Goal: Task Accomplishment & Management: Manage account settings

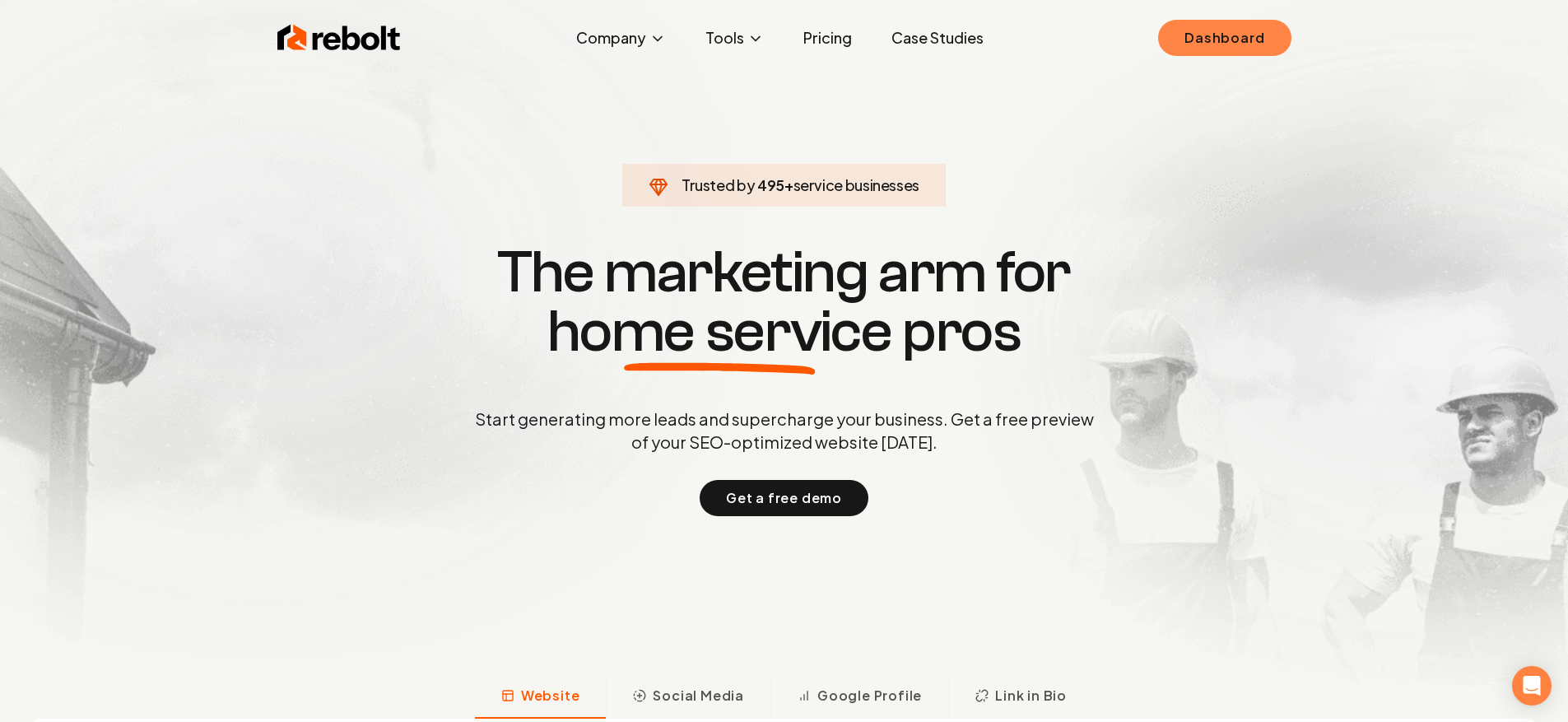
click at [1233, 28] on link "Dashboard" at bounding box center [1225, 38] width 132 height 37
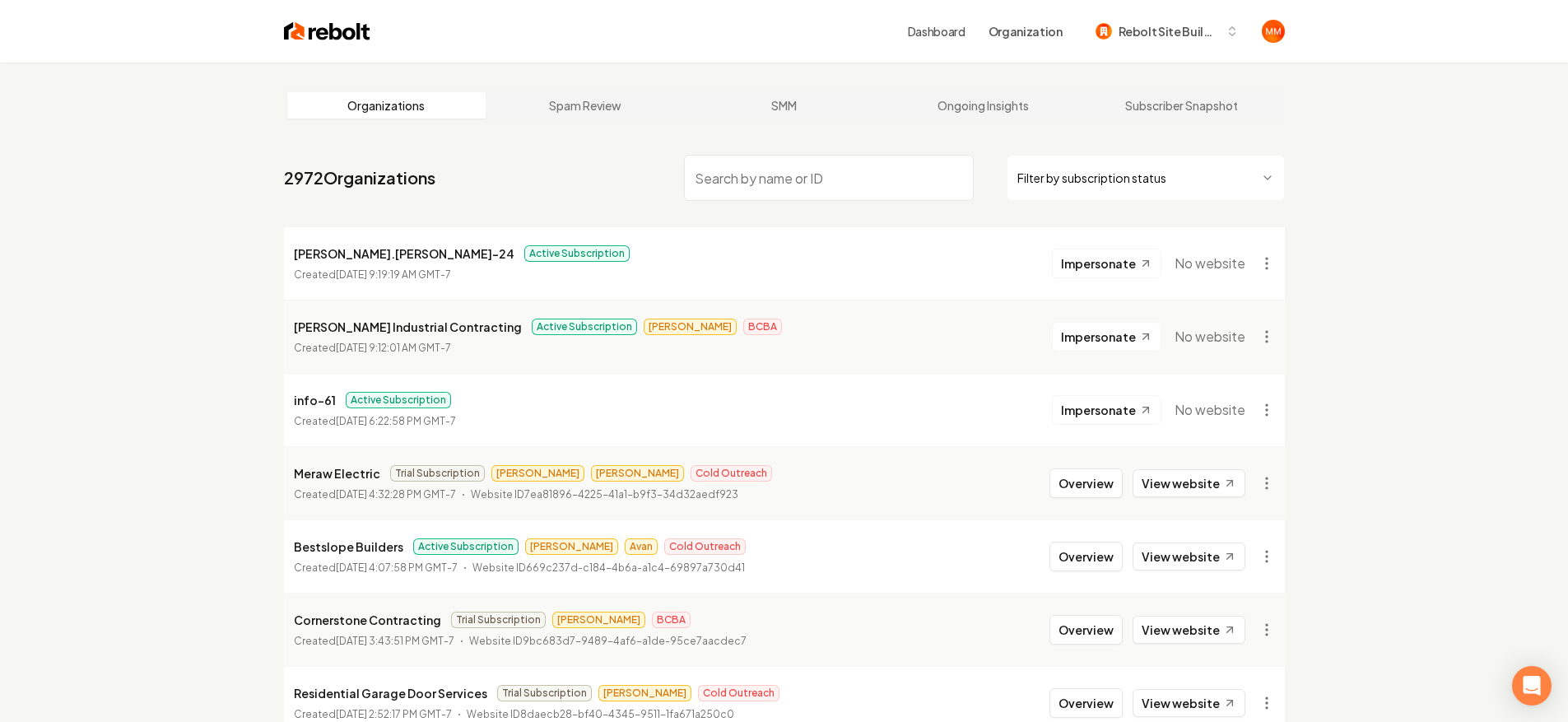
click at [1130, 561] on div "Overview View website" at bounding box center [1147, 557] width 196 height 30
click at [1104, 567] on button "Overview" at bounding box center [1086, 557] width 73 height 30
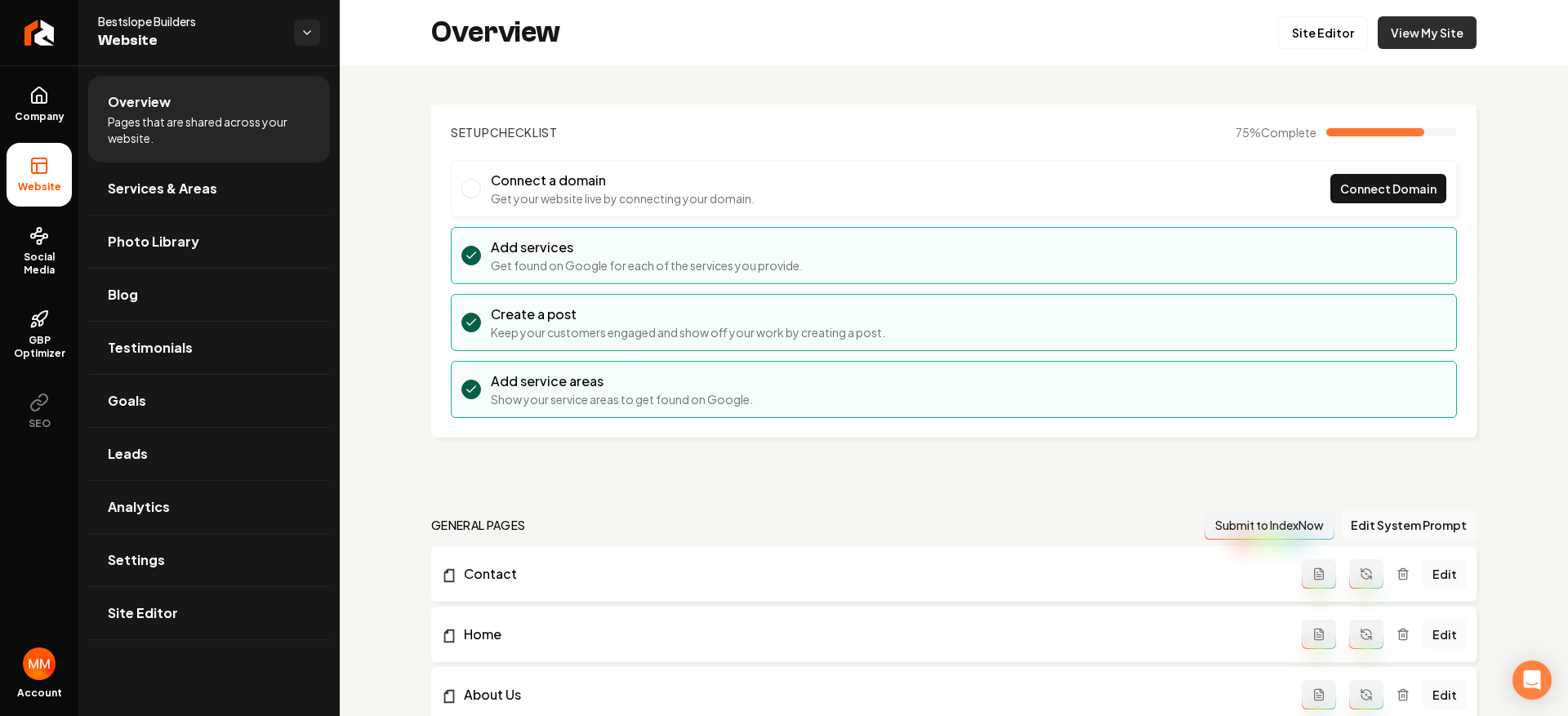
click at [1418, 39] on link "View My Site" at bounding box center [1426, 33] width 98 height 33
click at [152, 245] on span "Photo Library" at bounding box center [154, 241] width 92 height 20
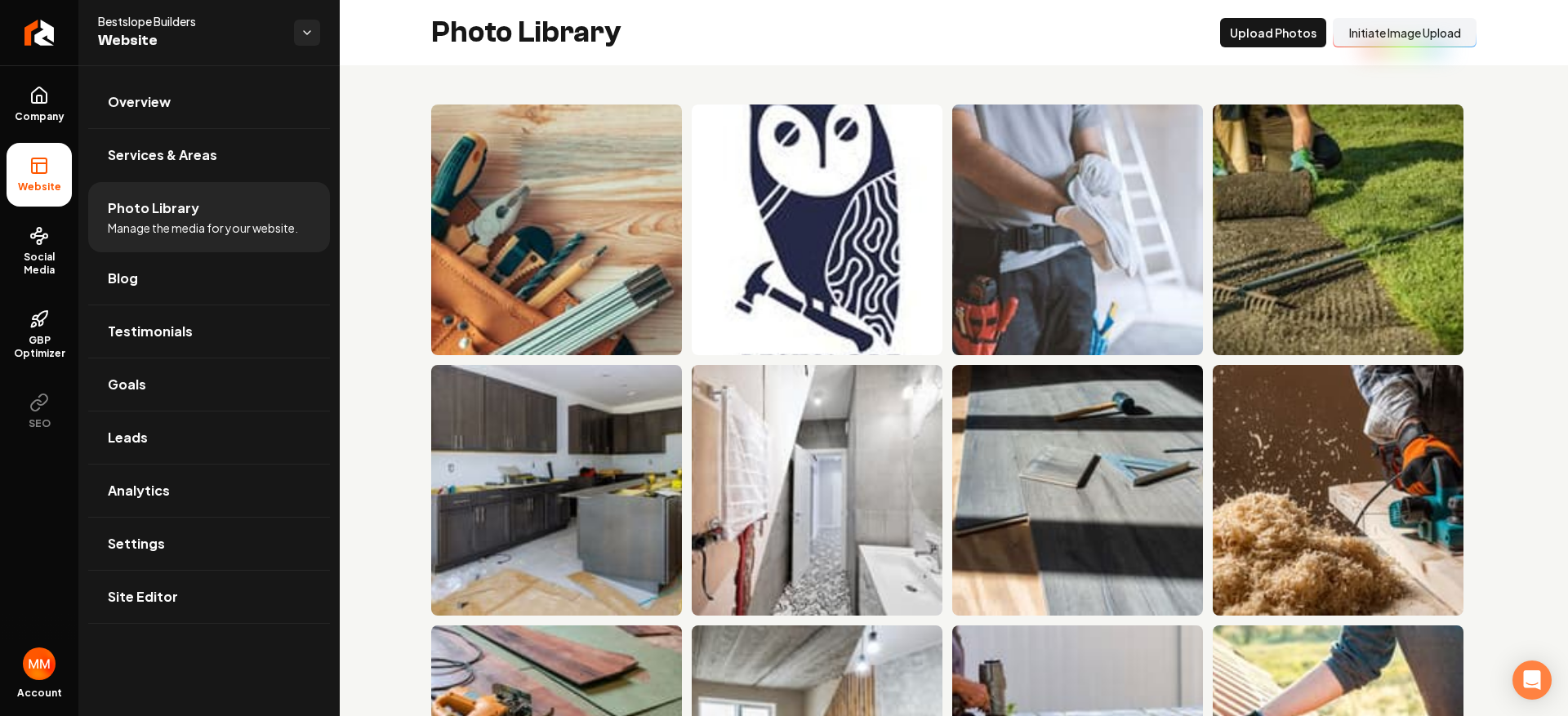
click at [1378, 40] on button "Initiate Image Upload" at bounding box center [1404, 33] width 143 height 29
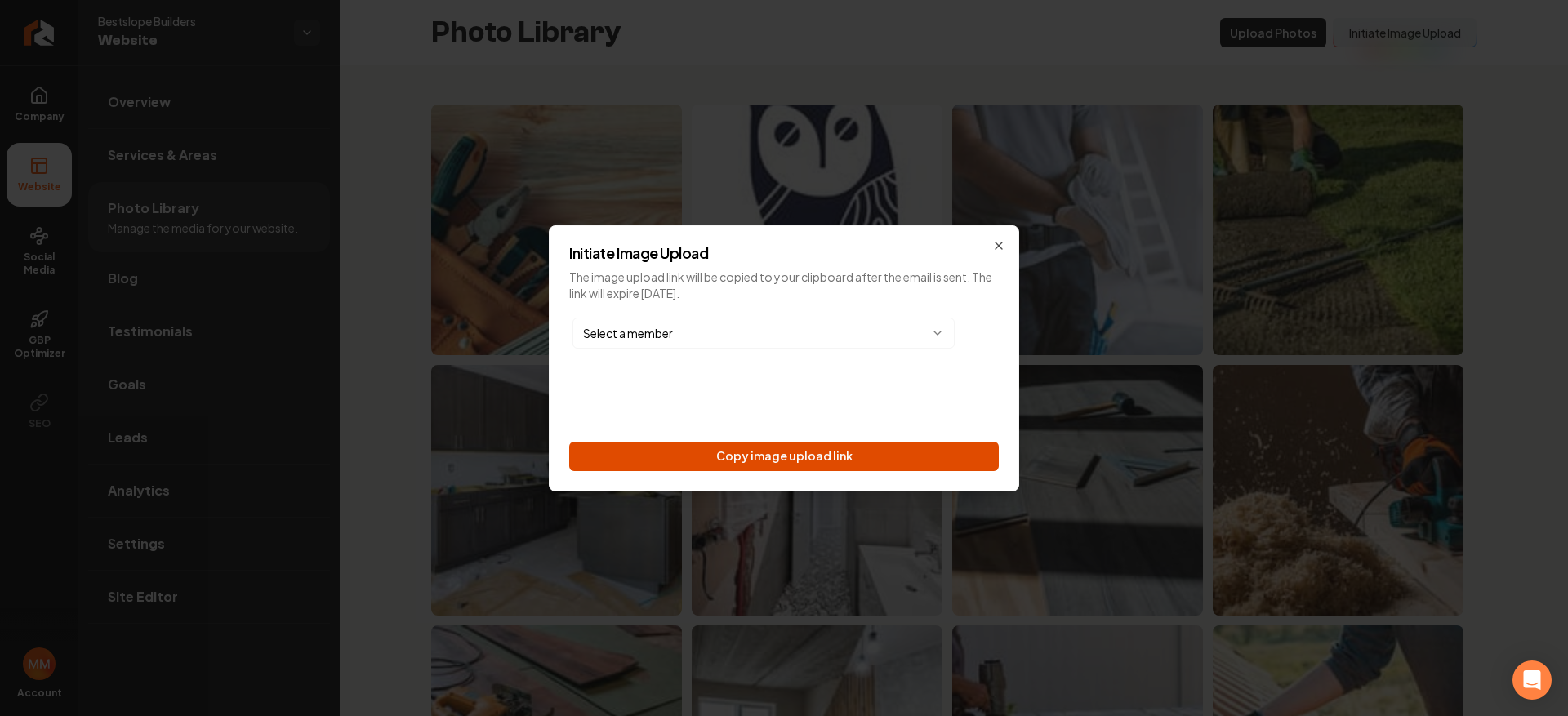
click at [774, 452] on button "Copy image upload link" at bounding box center [784, 456] width 429 height 29
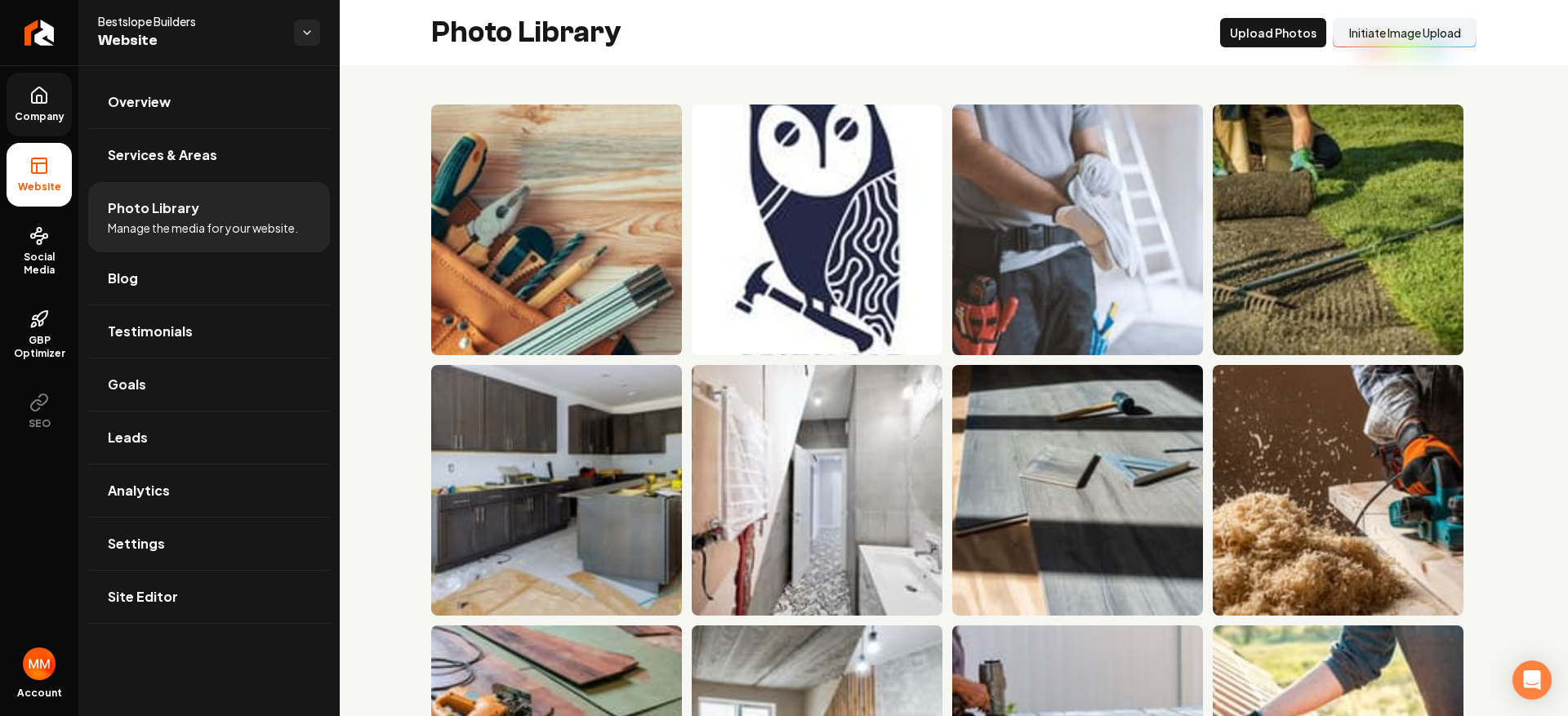
click at [31, 126] on link "Company" at bounding box center [40, 105] width 66 height 64
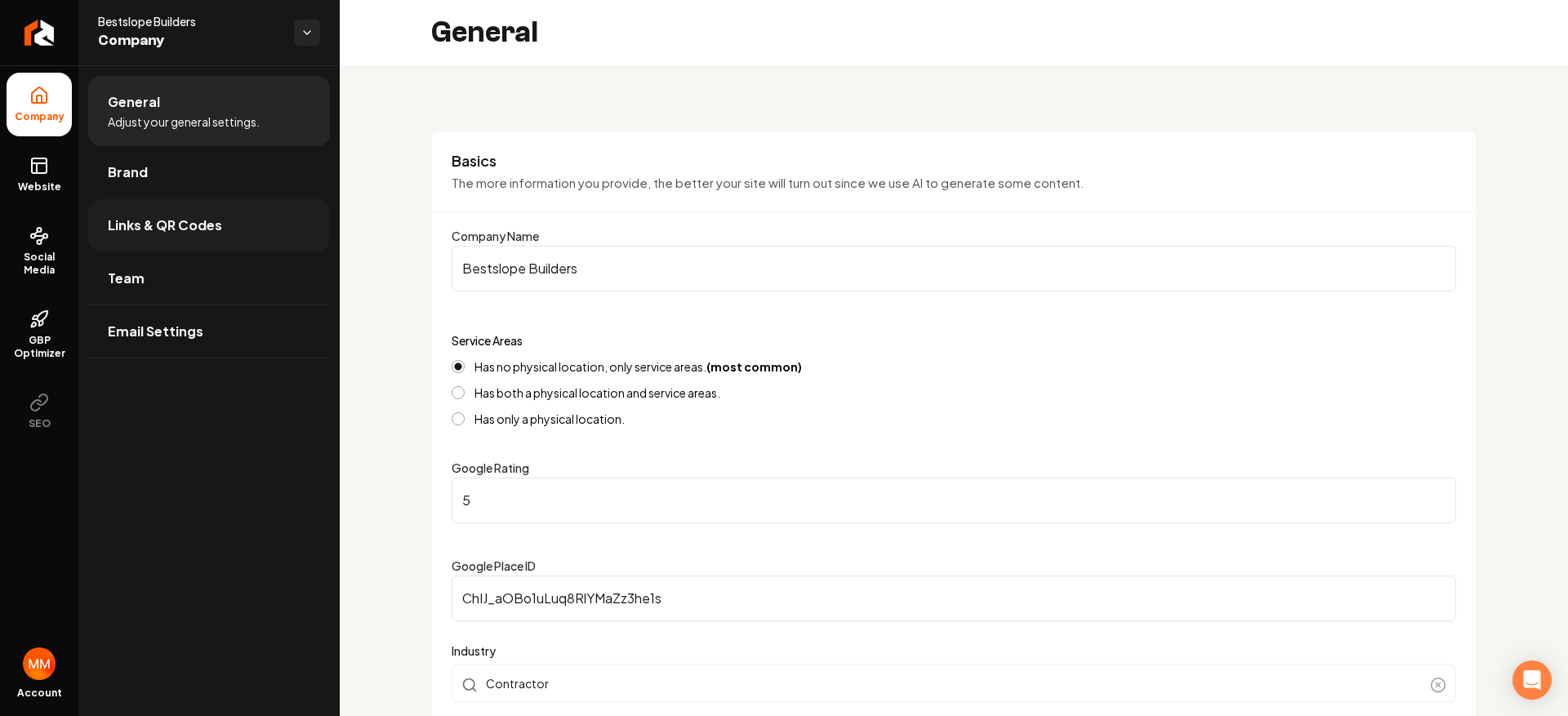
click at [200, 227] on span "Links & QR Codes" at bounding box center [165, 225] width 114 height 20
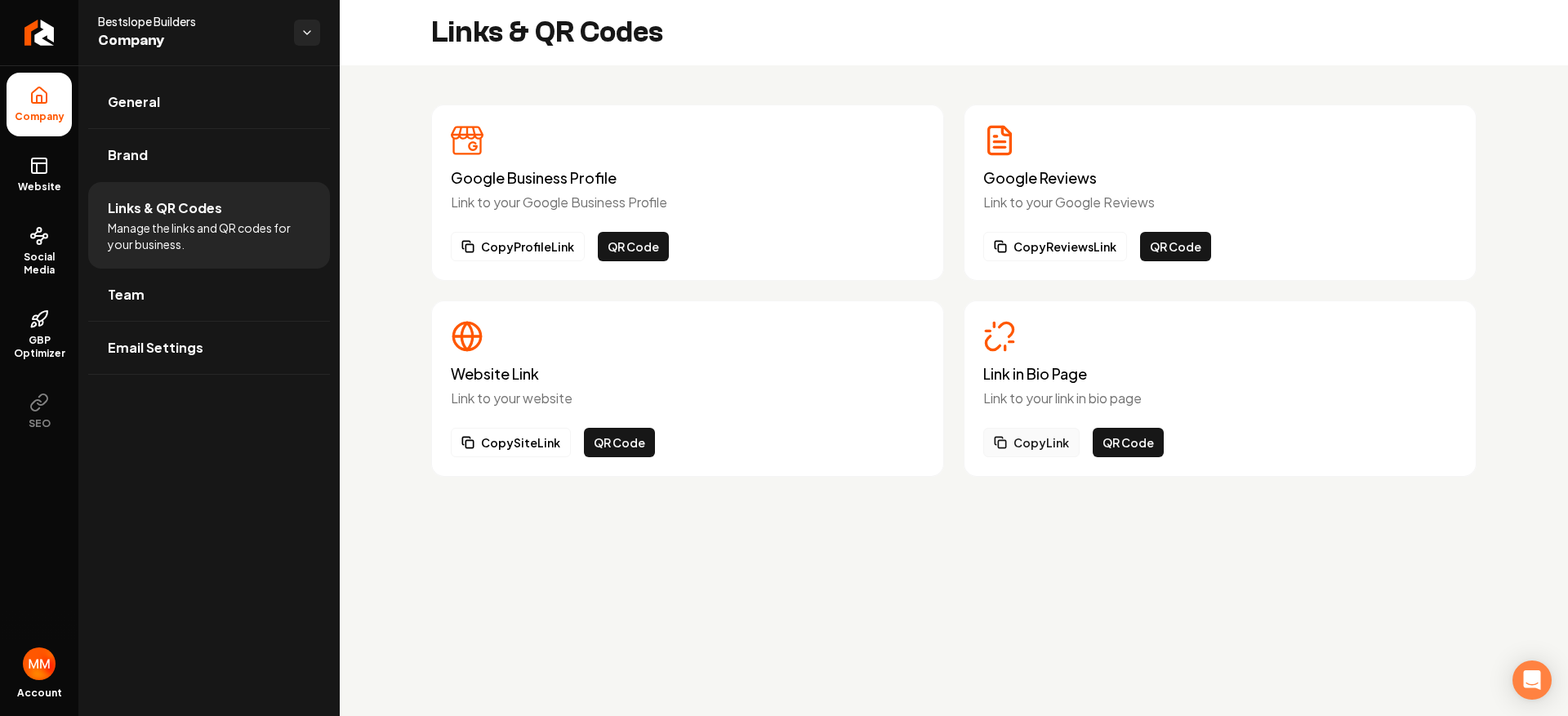
click at [1040, 438] on button "Copy Link" at bounding box center [1032, 442] width 97 height 29
click at [1117, 441] on button "QR Code" at bounding box center [1128, 442] width 71 height 29
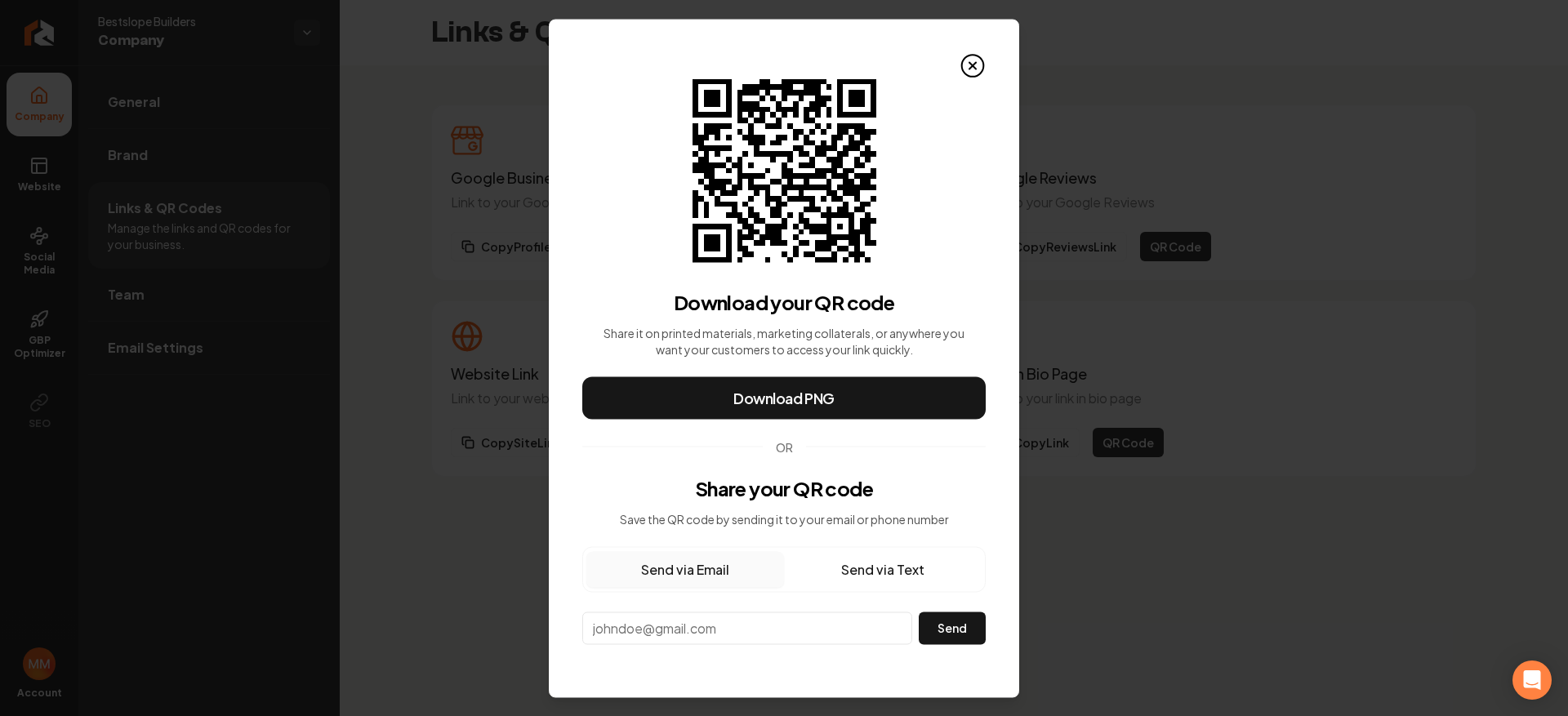
click at [820, 566] on button "Send via Text" at bounding box center [882, 569] width 198 height 36
click at [848, 569] on button "Send via Text" at bounding box center [882, 569] width 198 height 36
click at [816, 620] on input "**" at bounding box center [746, 626] width 327 height 29
paste input "**********"
drag, startPoint x: 792, startPoint y: 624, endPoint x: 656, endPoint y: 624, distance: 136.0
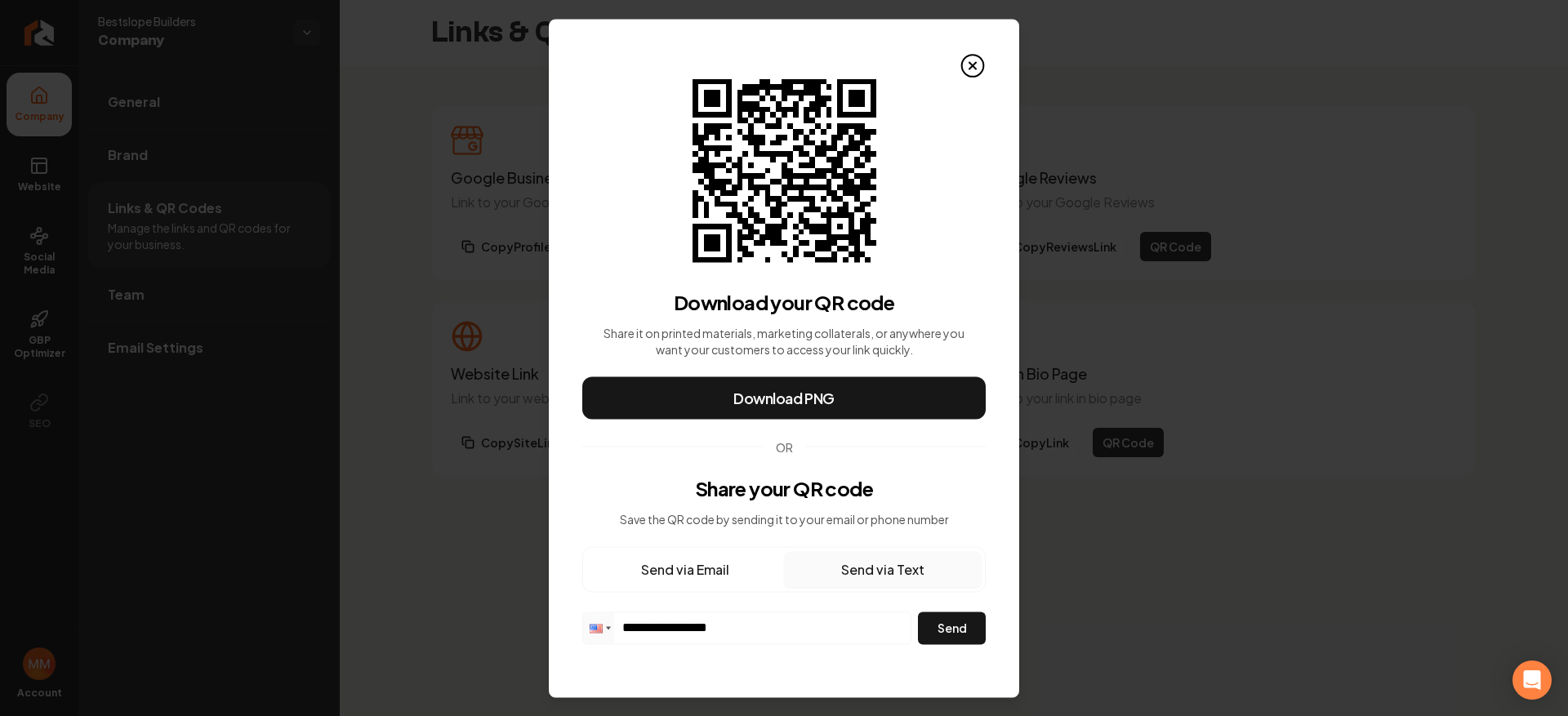
click at [656, 624] on input "**********" at bounding box center [746, 626] width 327 height 29
click at [650, 626] on input "**********" at bounding box center [746, 626] width 327 height 29
click at [768, 612] on input "**********" at bounding box center [746, 626] width 327 height 29
type input "**********"
click at [965, 632] on button "Send" at bounding box center [951, 628] width 67 height 33
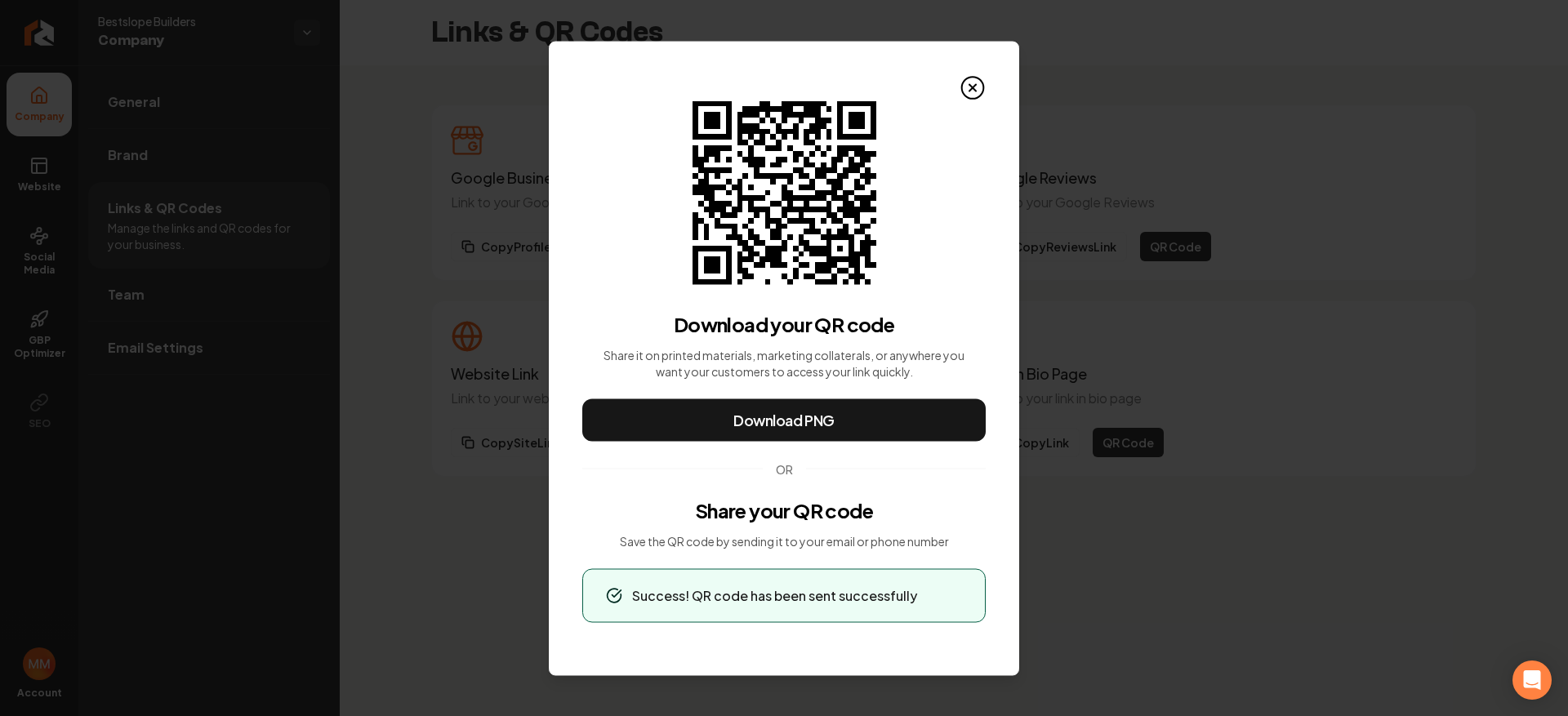
click at [759, 548] on div "Download your QR code Share it on printed materials, marketing collaterals, or …" at bounding box center [784, 466] width 403 height 312
click at [761, 543] on p "Save the QR code by sending it to your email or phone number" at bounding box center [784, 540] width 329 height 16
click at [770, 539] on p "Save the QR code by sending it to your email or phone number" at bounding box center [784, 540] width 329 height 16
click at [777, 529] on div "Share your QR code Save the QR code by sending it to your email or phone number" at bounding box center [784, 523] width 329 height 52
drag, startPoint x: 791, startPoint y: 524, endPoint x: 809, endPoint y: 528, distance: 18.4
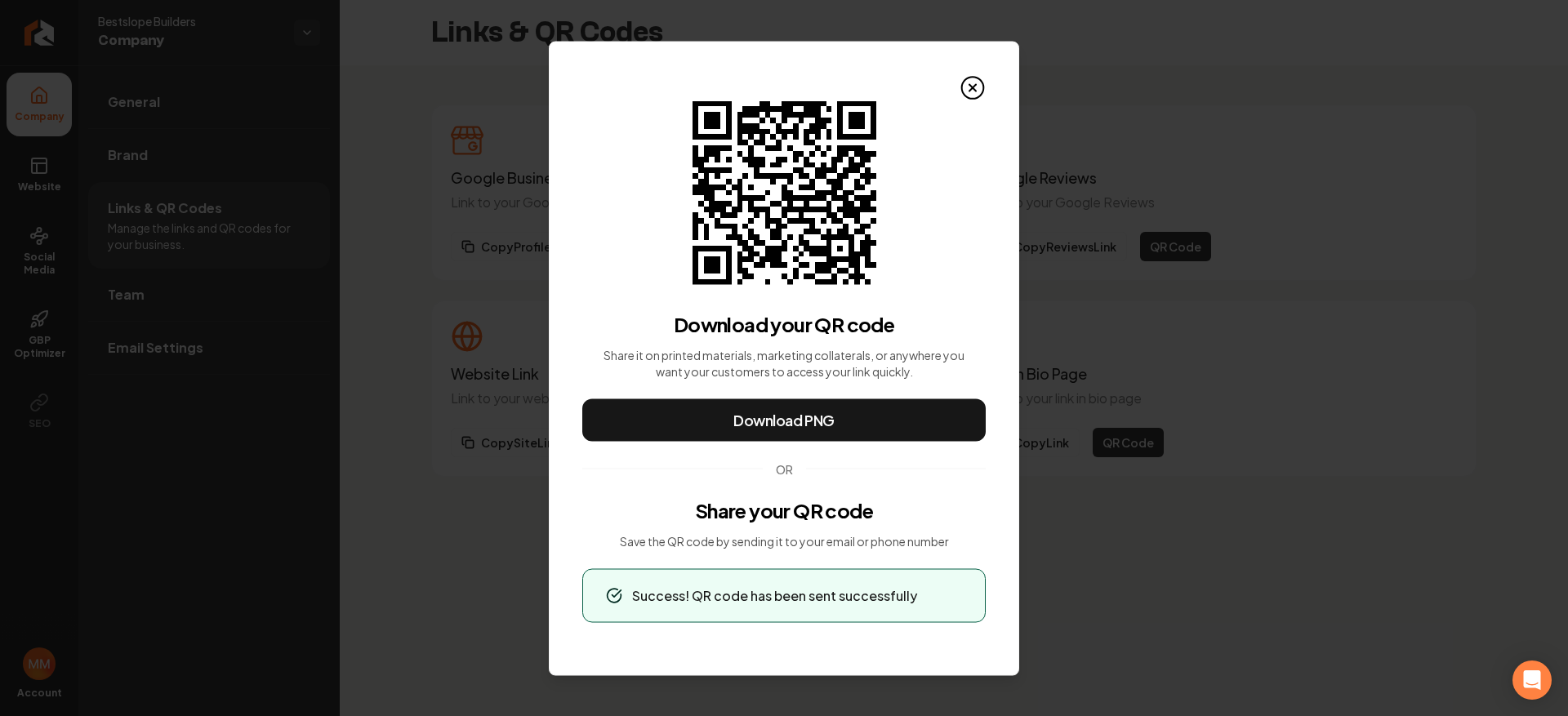
click at [797, 527] on div "Share your QR code Save the QR code by sending it to your email or phone number" at bounding box center [784, 523] width 329 height 52
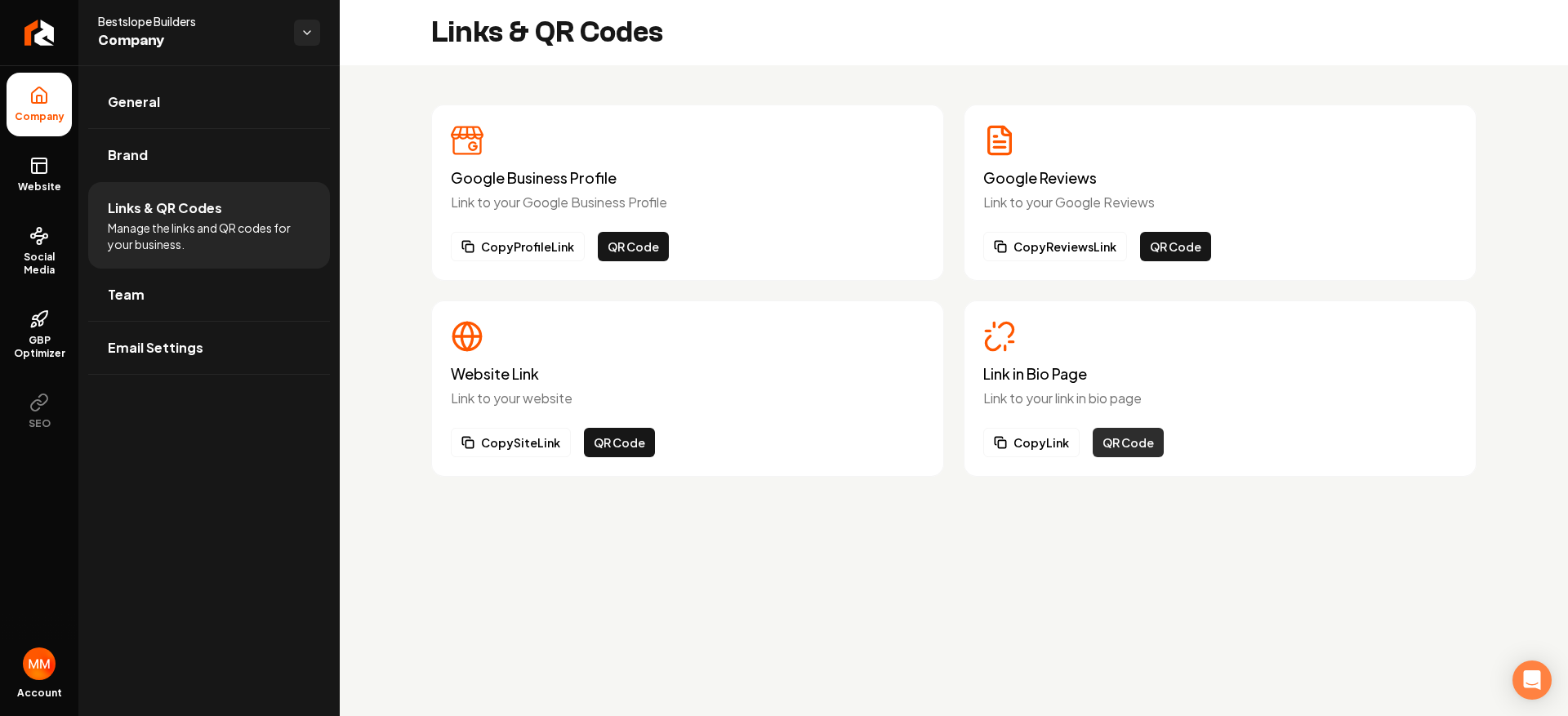
click at [1108, 435] on button "QR Code" at bounding box center [1128, 442] width 71 height 29
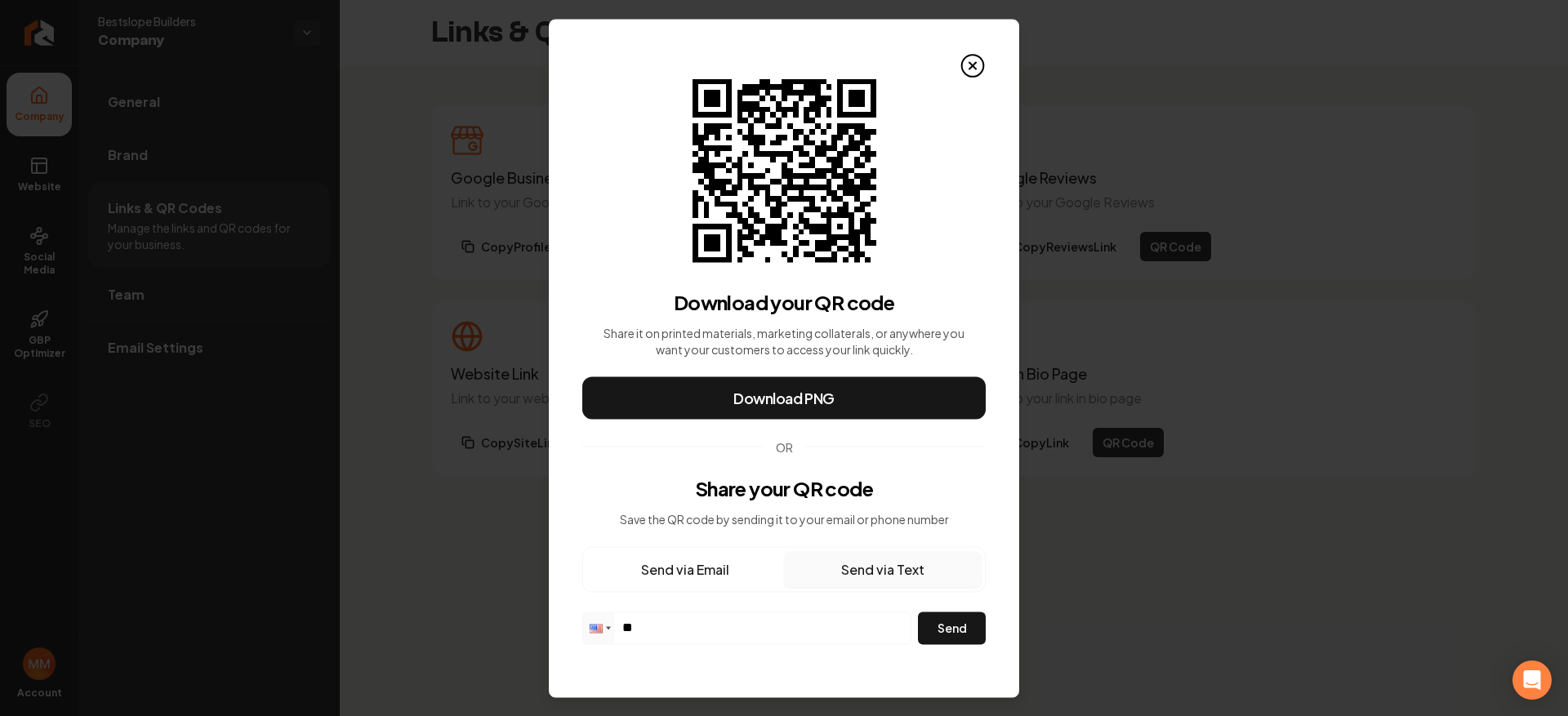
click at [675, 562] on button "Send via Email" at bounding box center [685, 569] width 198 height 36
click at [755, 633] on input "email" at bounding box center [747, 628] width 330 height 33
paste input "[EMAIL_ADDRESS][DOMAIN_NAME]"
type input "[EMAIL_ADDRESS][DOMAIN_NAME]"
click at [963, 628] on button "Send" at bounding box center [952, 628] width 67 height 33
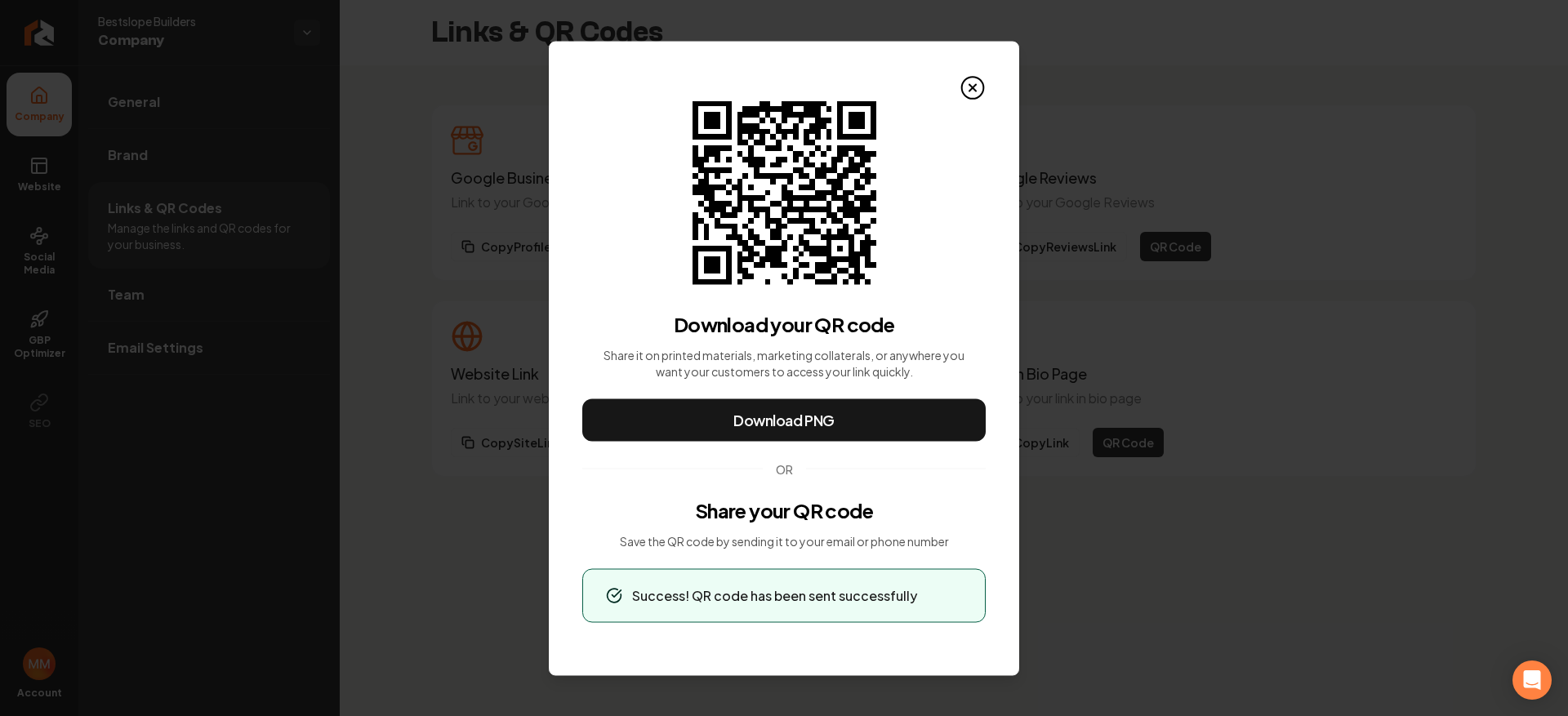
click at [980, 84] on icon at bounding box center [973, 87] width 26 height 26
